Goal: Navigation & Orientation: Find specific page/section

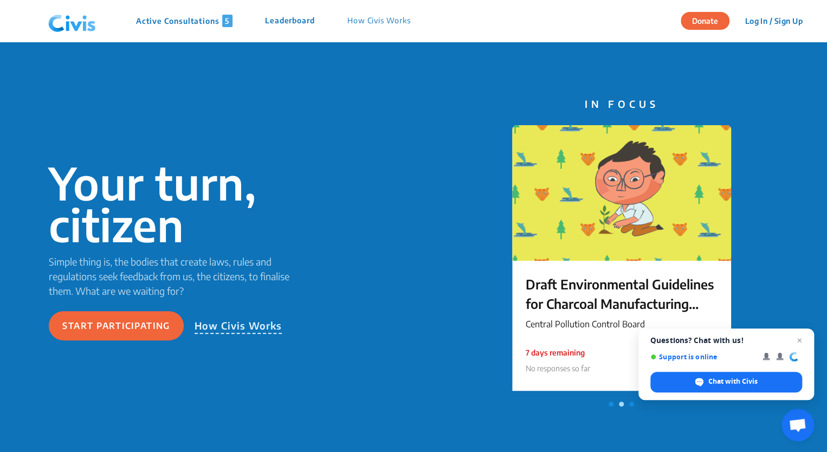
click at [395, 23] on p "How Civis Works" at bounding box center [378, 21] width 63 height 12
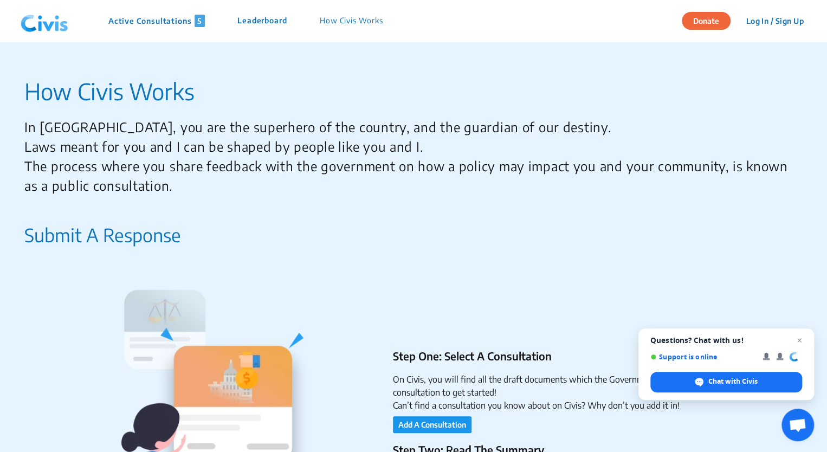
click at [48, 23] on img at bounding box center [44, 21] width 56 height 33
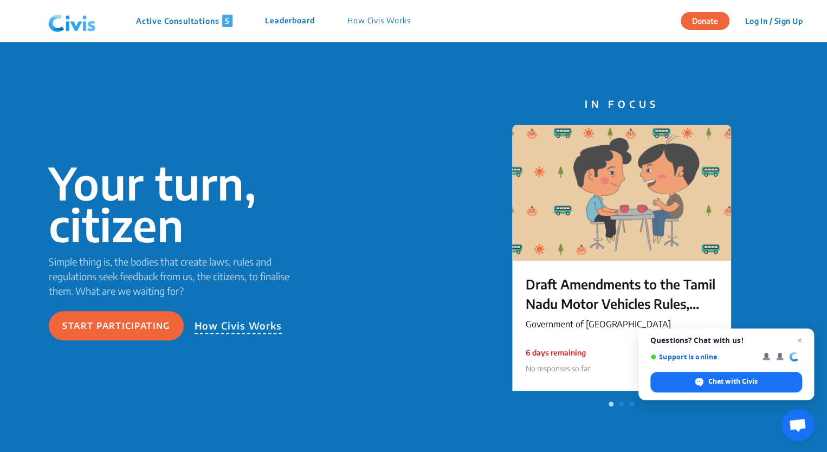
click at [163, 25] on p "Active Consultations 5" at bounding box center [184, 21] width 96 height 12
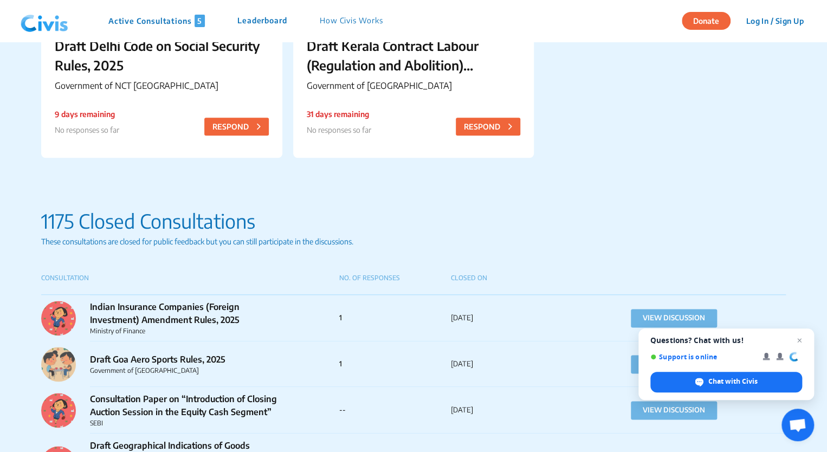
scroll to position [759, 0]
